Goal: Find specific page/section: Find specific page/section

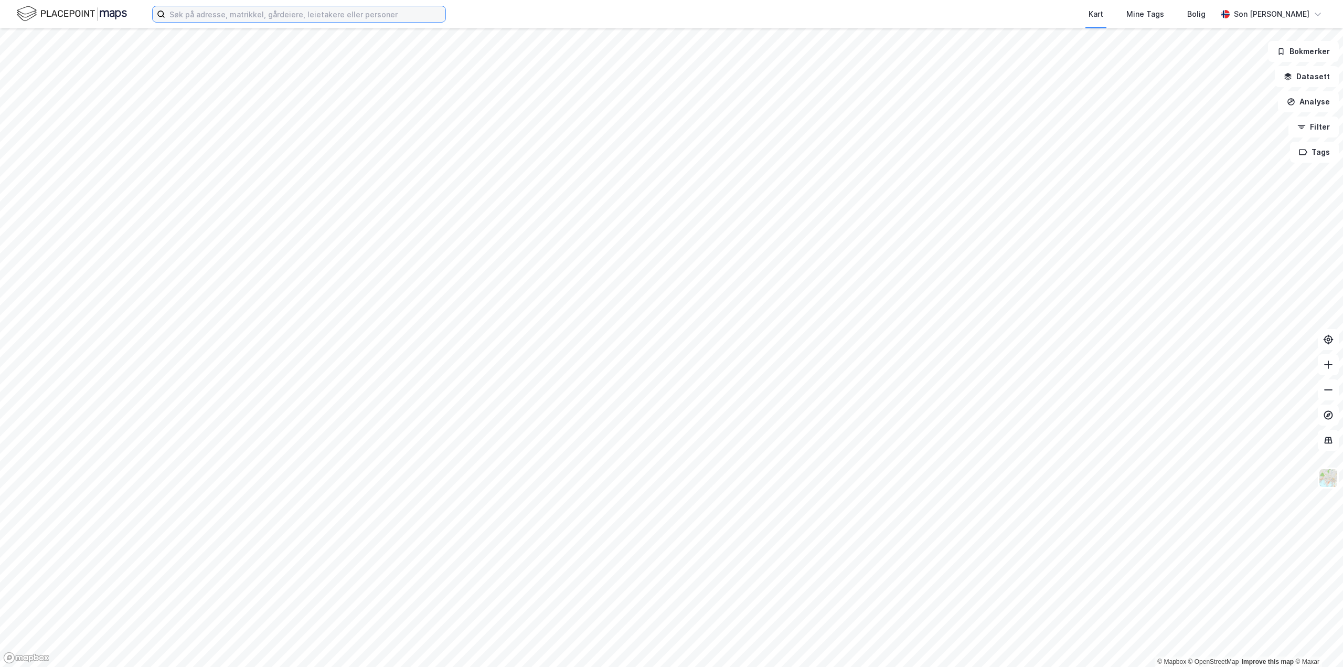
click at [364, 16] on input at bounding box center [305, 14] width 280 height 16
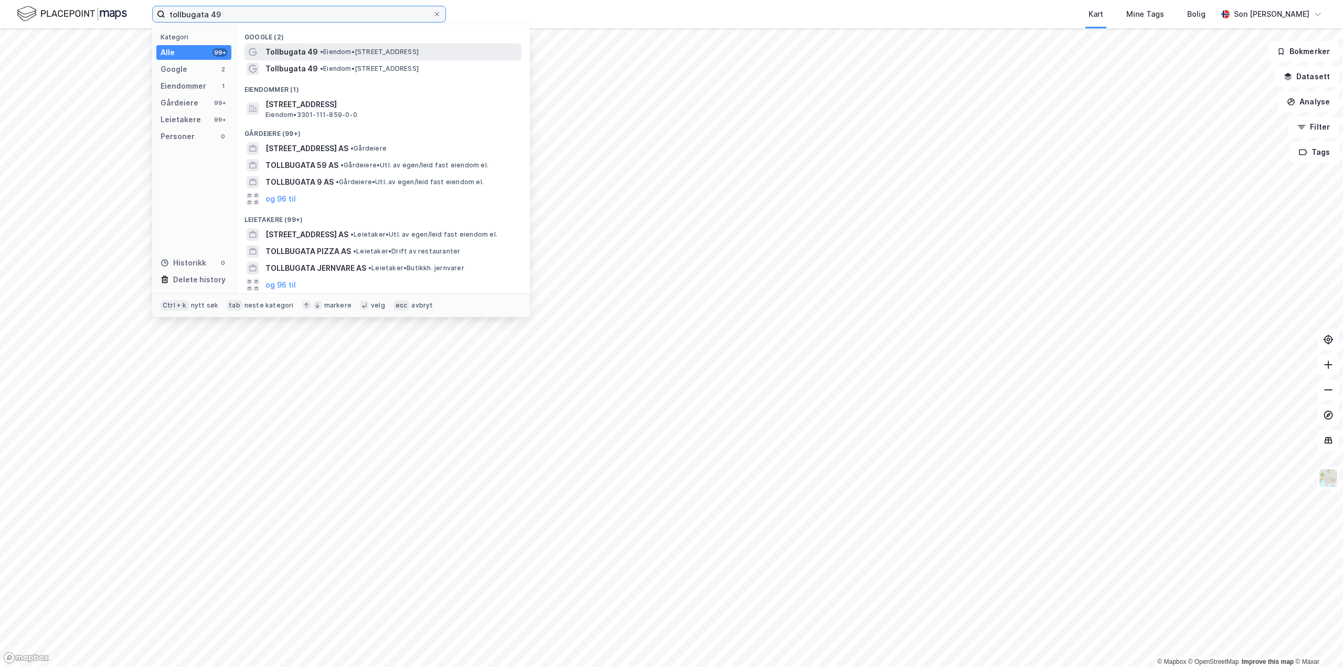
type input "tollbugata 49"
click at [289, 54] on span "Tollbugata 49" at bounding box center [292, 52] width 52 height 13
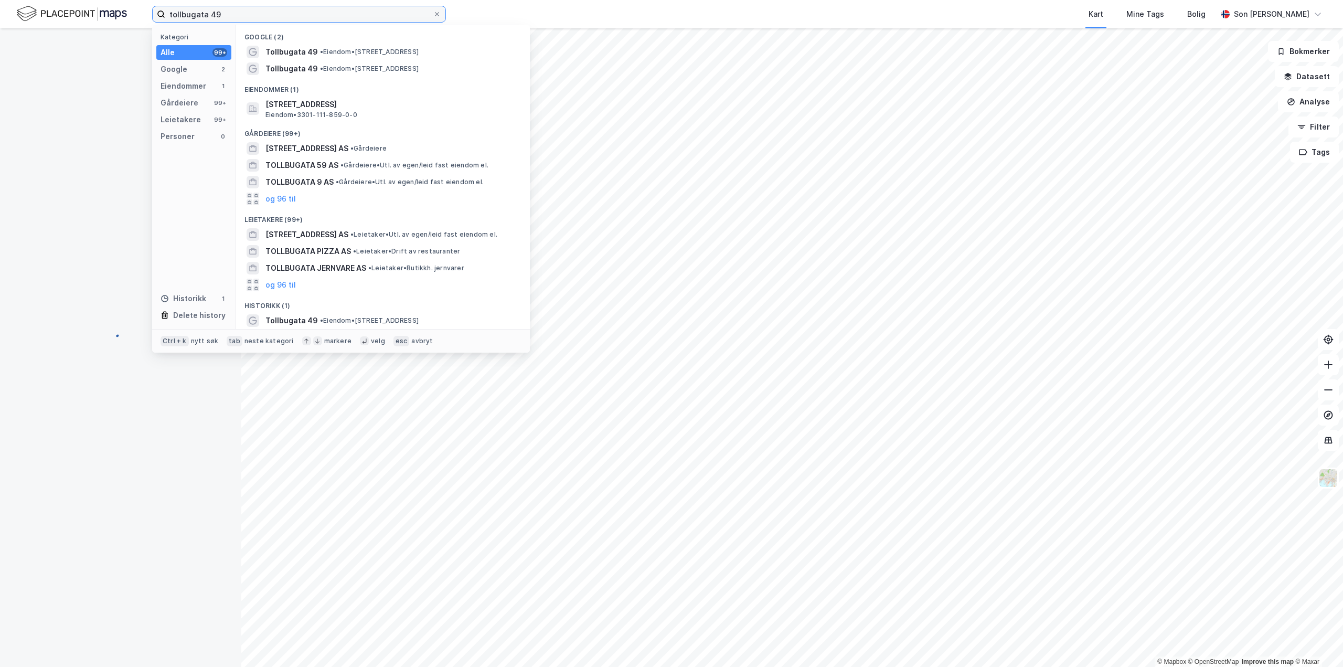
click at [260, 13] on input "tollbugata 49" at bounding box center [299, 14] width 268 height 16
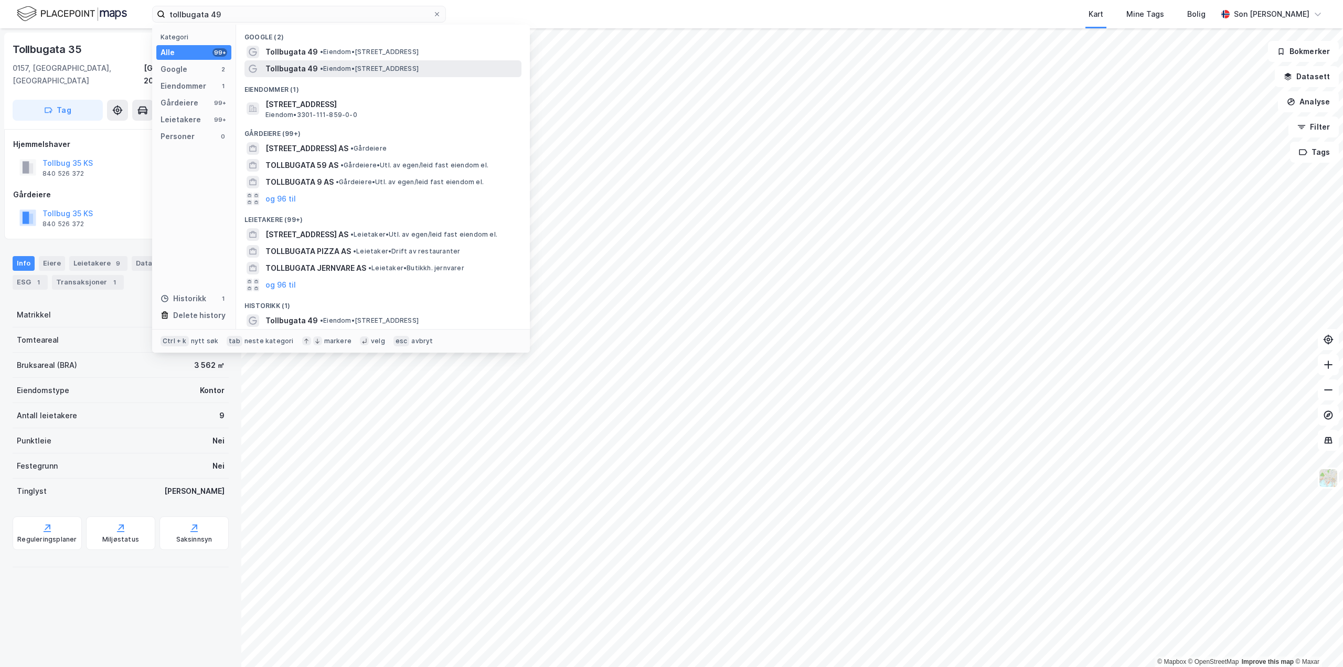
click at [375, 68] on span "• Eiendom • [STREET_ADDRESS]" at bounding box center [369, 69] width 99 height 8
